Goal: Task Accomplishment & Management: Manage account settings

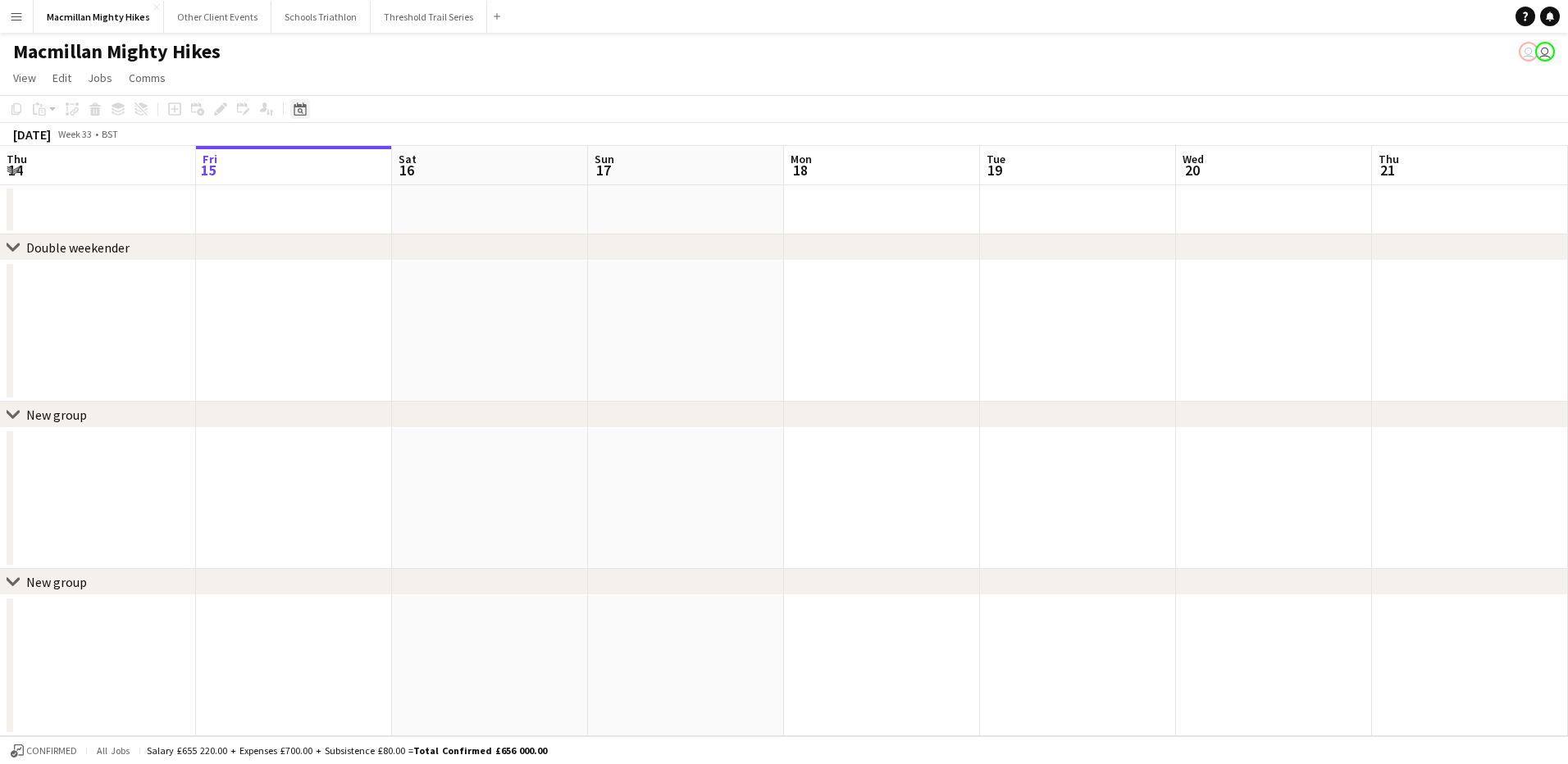
click at [290, 109] on div "Date picker" at bounding box center [300, 109] width 20 height 20
click at [429, 170] on span "Next month" at bounding box center [433, 166] width 32 height 32
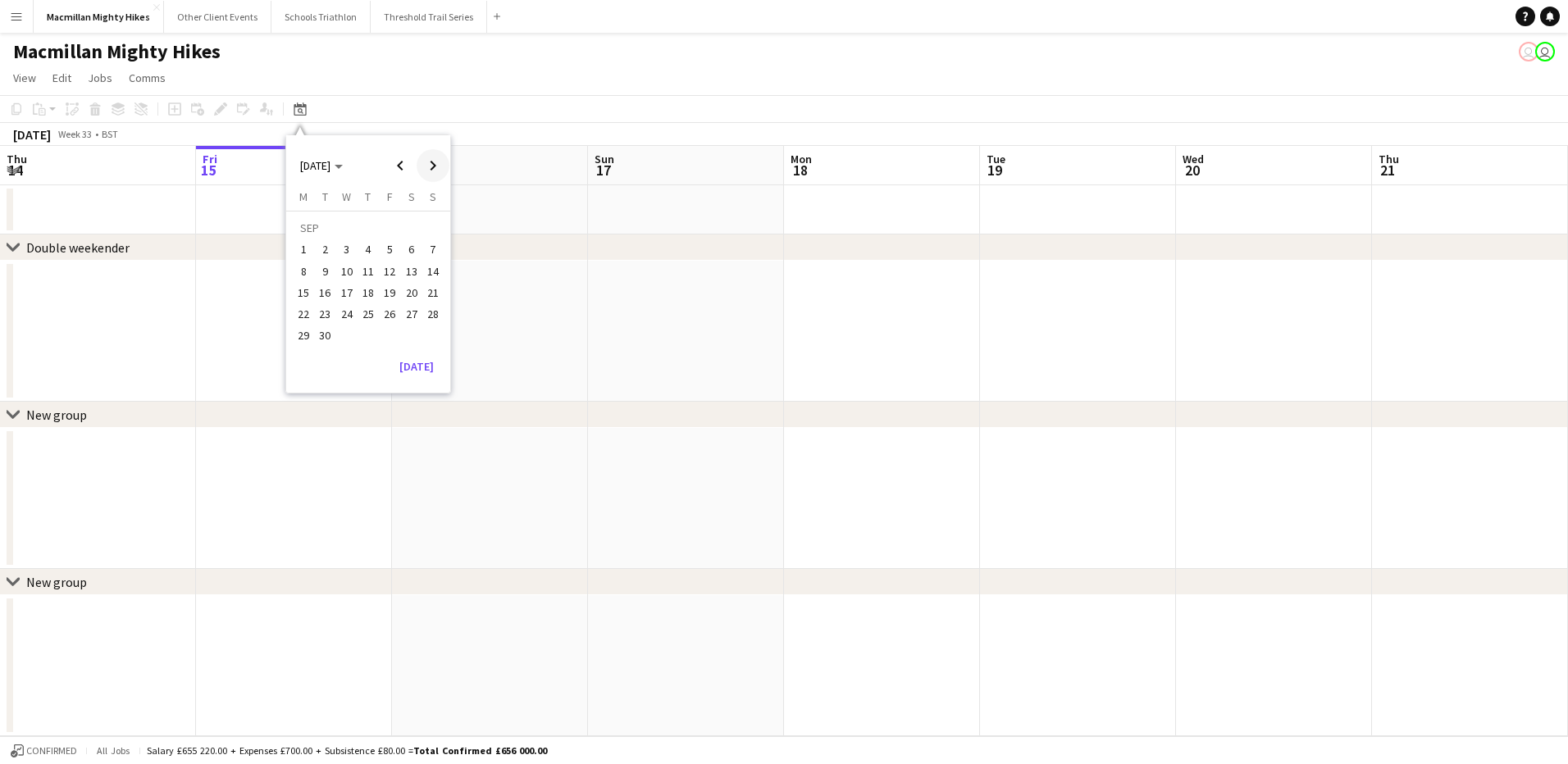
click at [429, 170] on span "Next month" at bounding box center [433, 166] width 32 height 32
click at [405, 169] on span "Previous month" at bounding box center [400, 166] width 32 height 32
click at [410, 318] on span "27" at bounding box center [411, 314] width 20 height 20
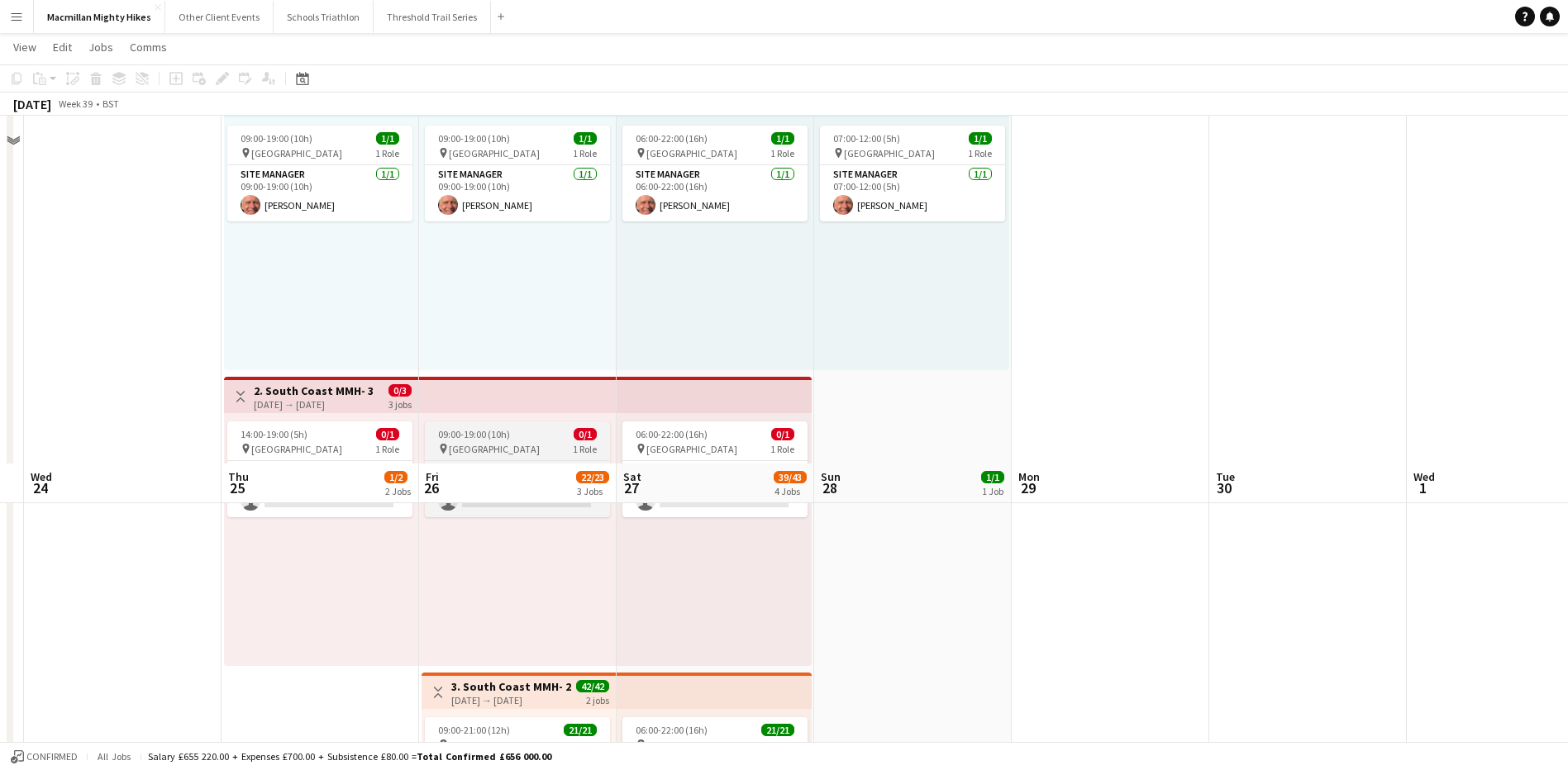
scroll to position [467, 0]
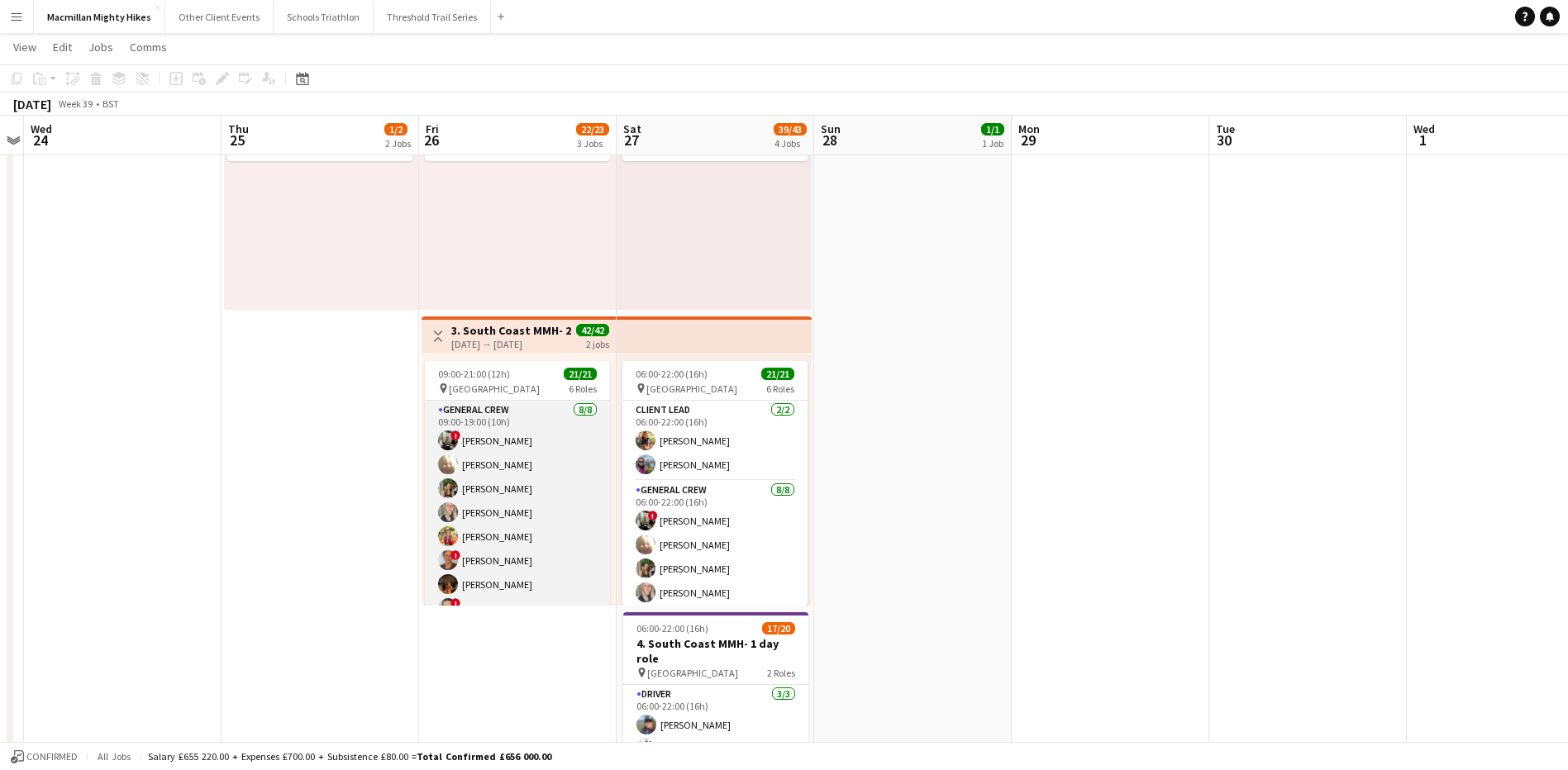
click at [486, 499] on app-card-role "General Crew [DATE] 09:00-19:00 (10h) ! [PERSON_NAME] [PERSON_NAME] [PERSON_NAM…" at bounding box center [517, 512] width 185 height 224
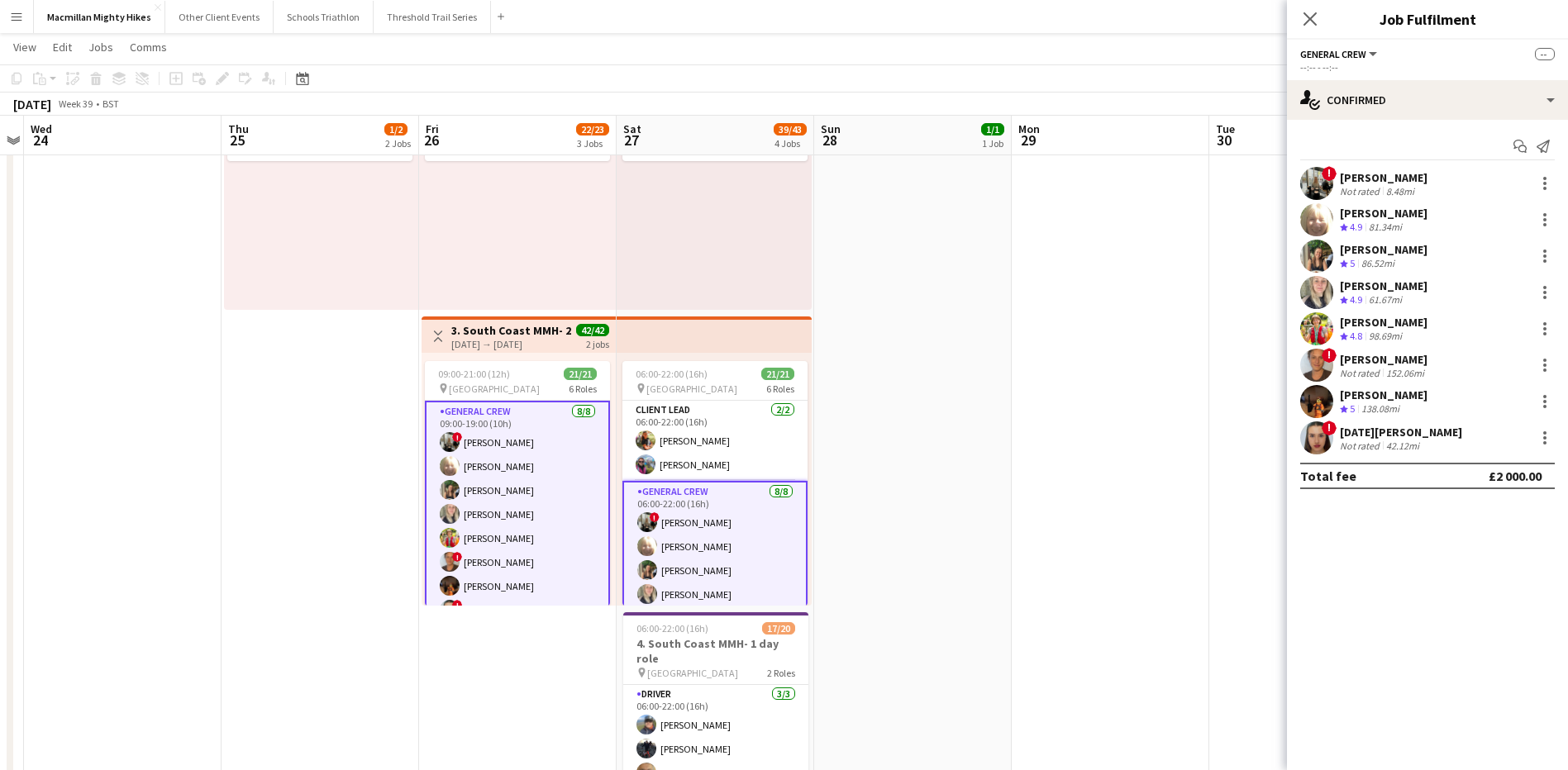
click at [1362, 263] on div "86.52mi" at bounding box center [1377, 263] width 40 height 14
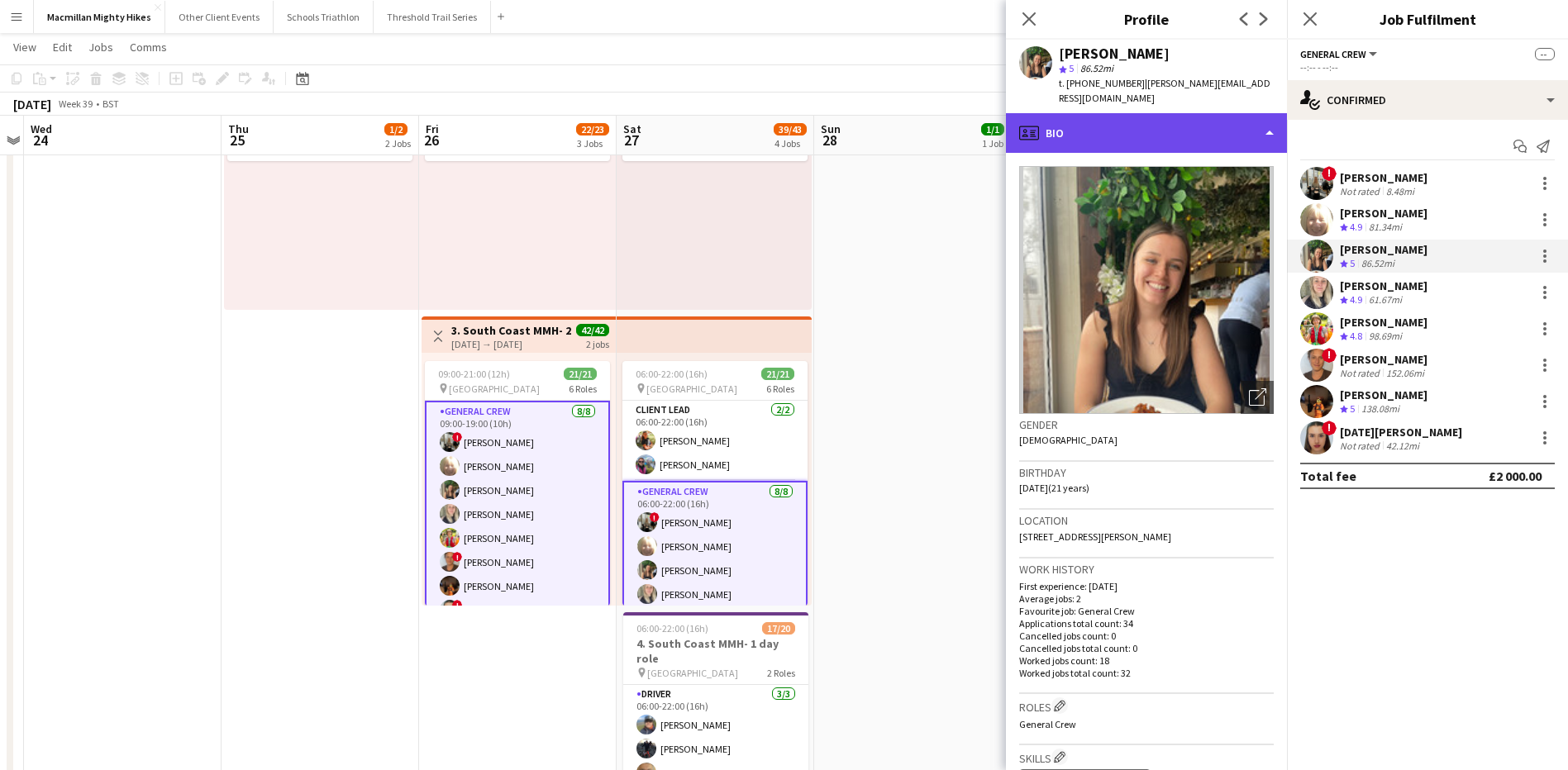
click at [1152, 115] on div "profile Bio" at bounding box center [1146, 133] width 281 height 40
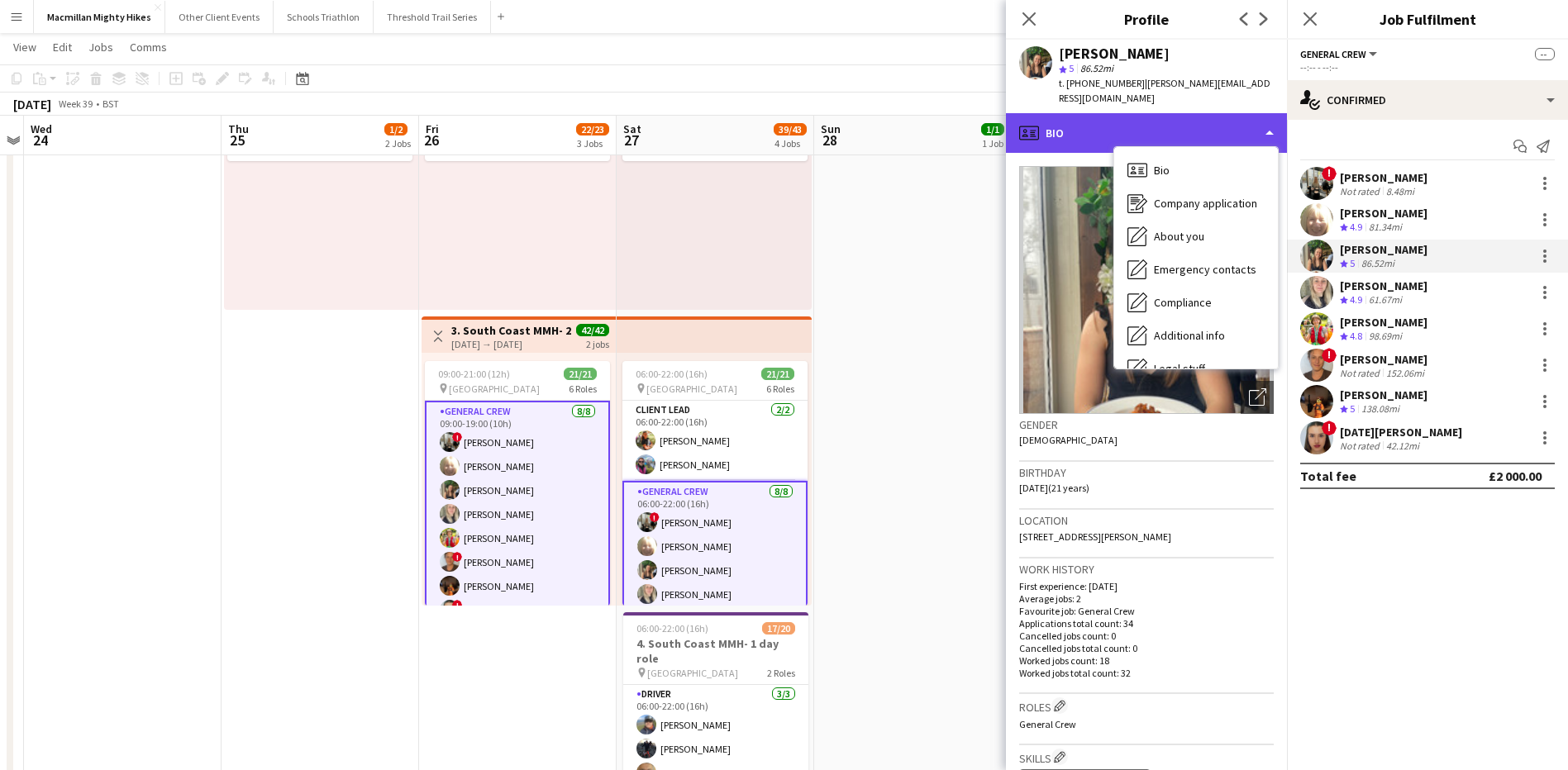
click at [1152, 115] on div "profile Bio" at bounding box center [1146, 133] width 281 height 40
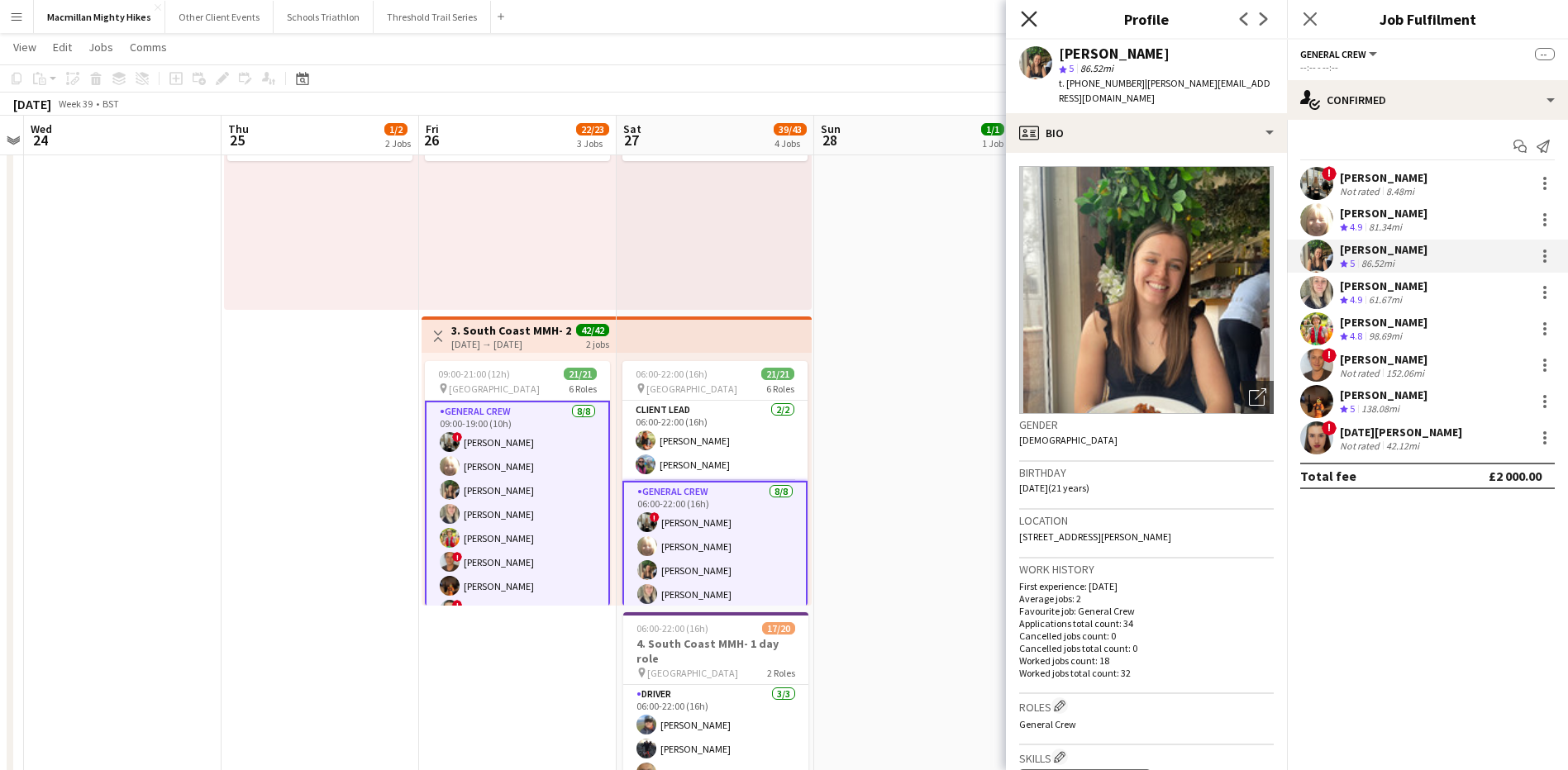
click at [1030, 25] on icon "Close pop-in" at bounding box center [1028, 18] width 15 height 15
